Goal: Task Accomplishment & Management: Complete application form

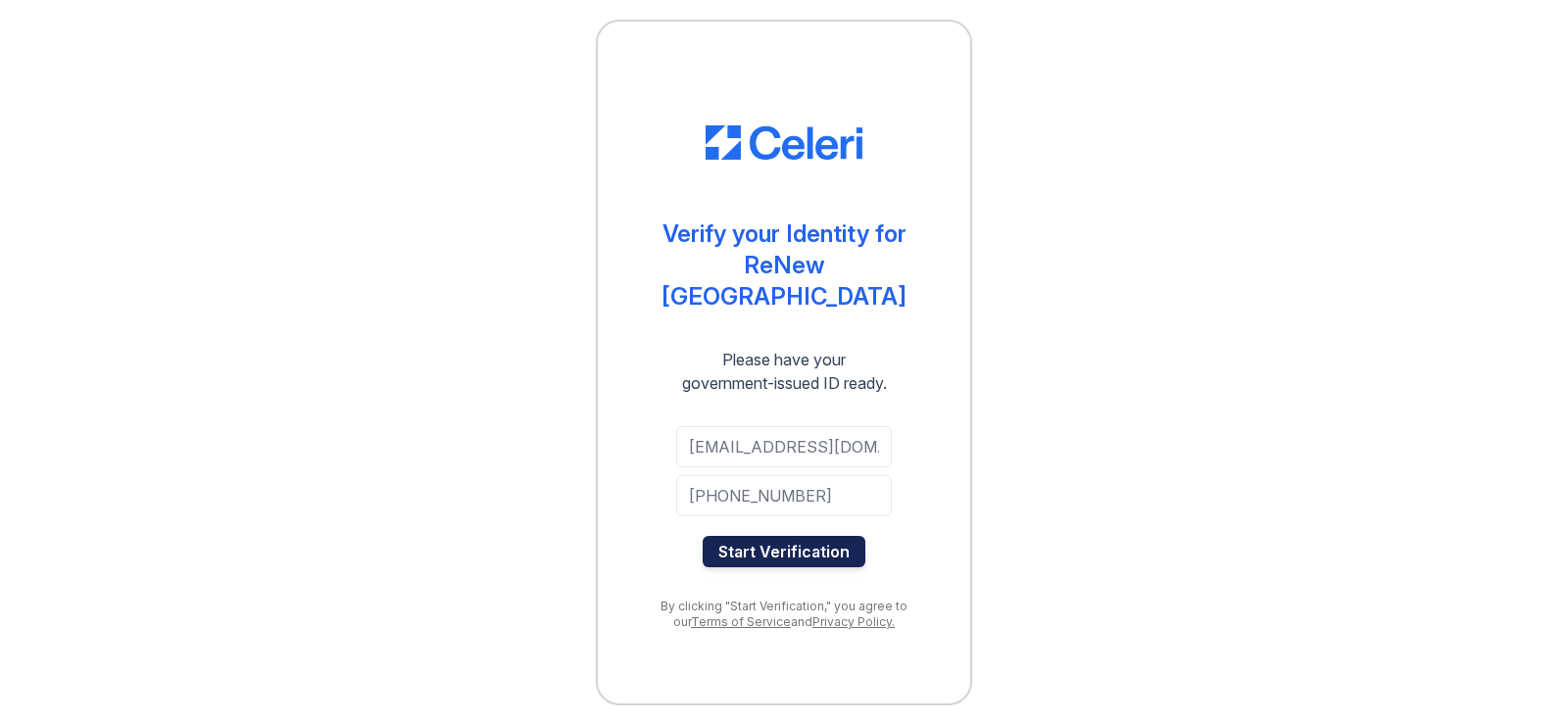
click at [755, 540] on button "Start Verification" at bounding box center [784, 551] width 163 height 31
